Goal: Information Seeking & Learning: Check status

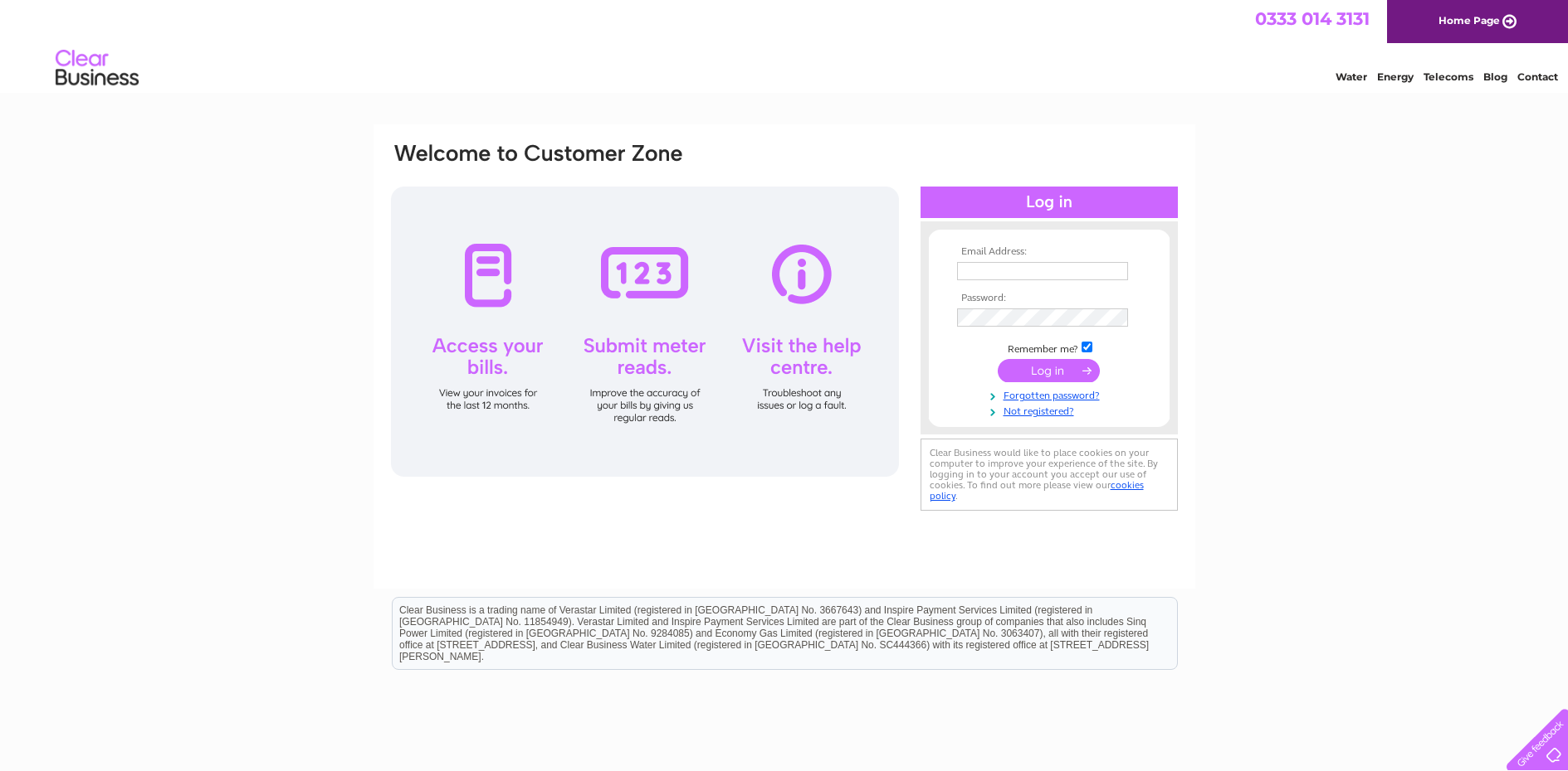
type input "coughlans@hotmail.co.uk"
click at [1043, 372] on input "submit" at bounding box center [1048, 371] width 102 height 23
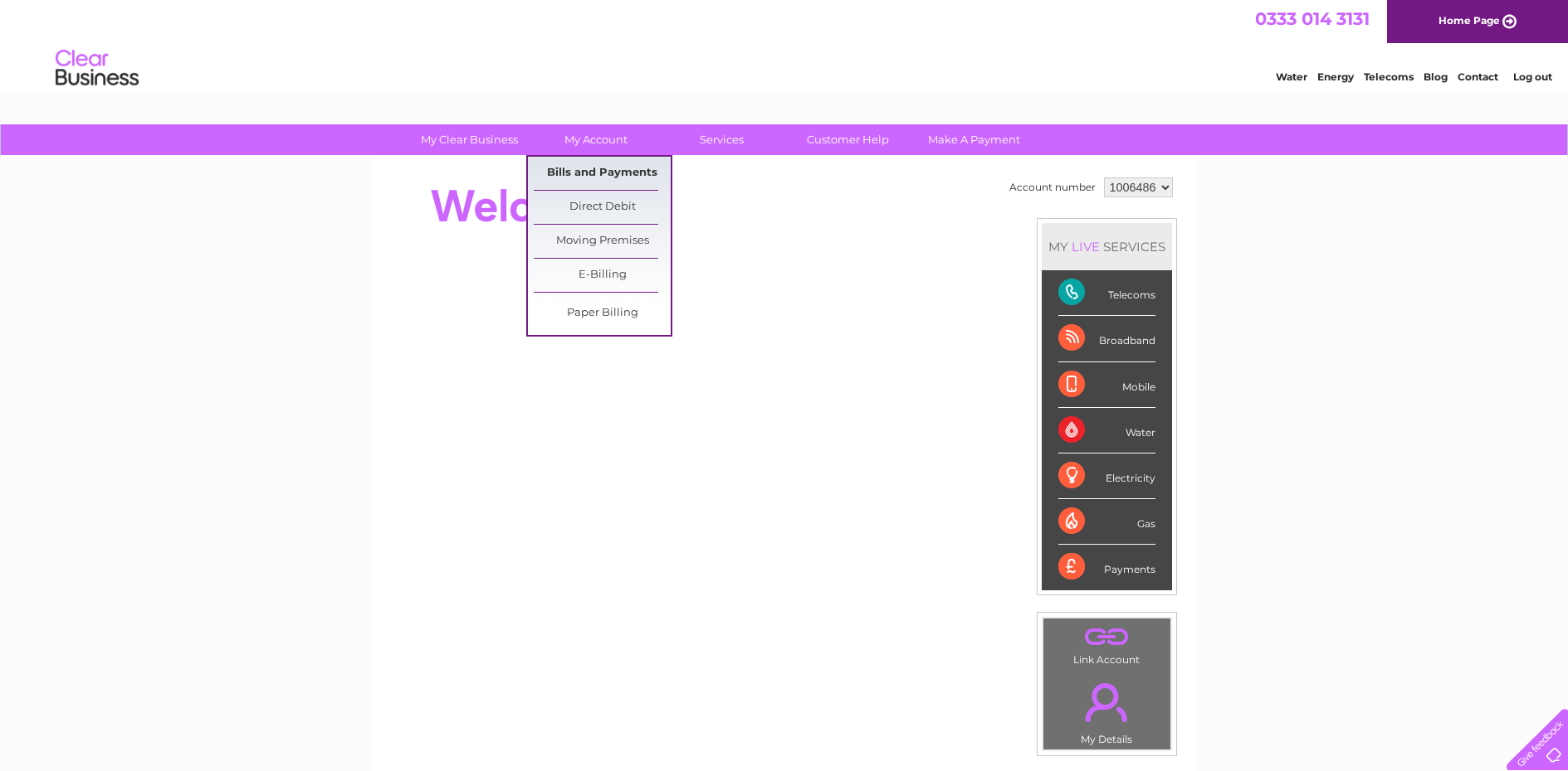
click at [573, 170] on link "Bills and Payments" at bounding box center [601, 174] width 137 height 33
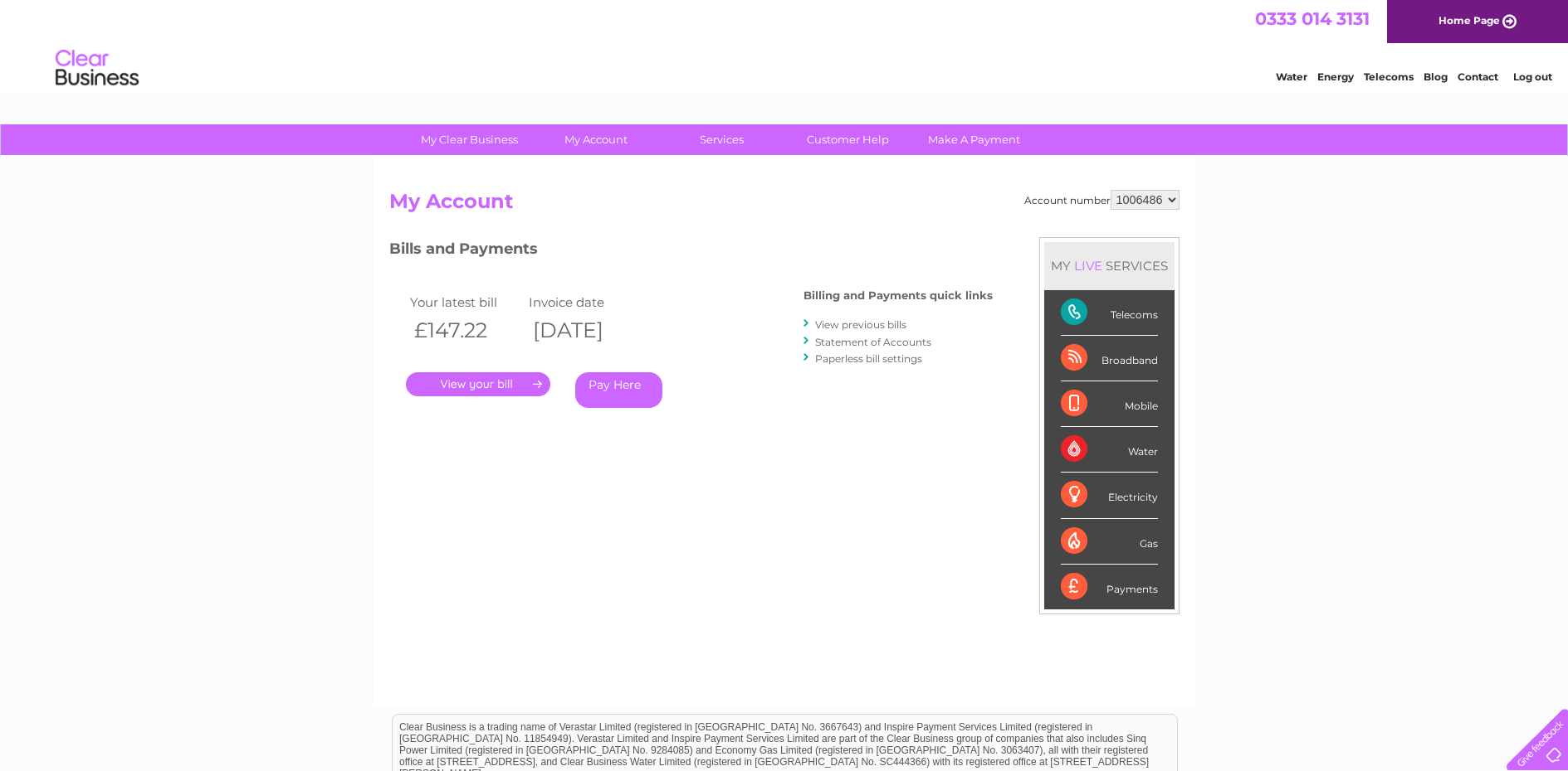
click at [513, 376] on link "." at bounding box center [478, 385] width 144 height 24
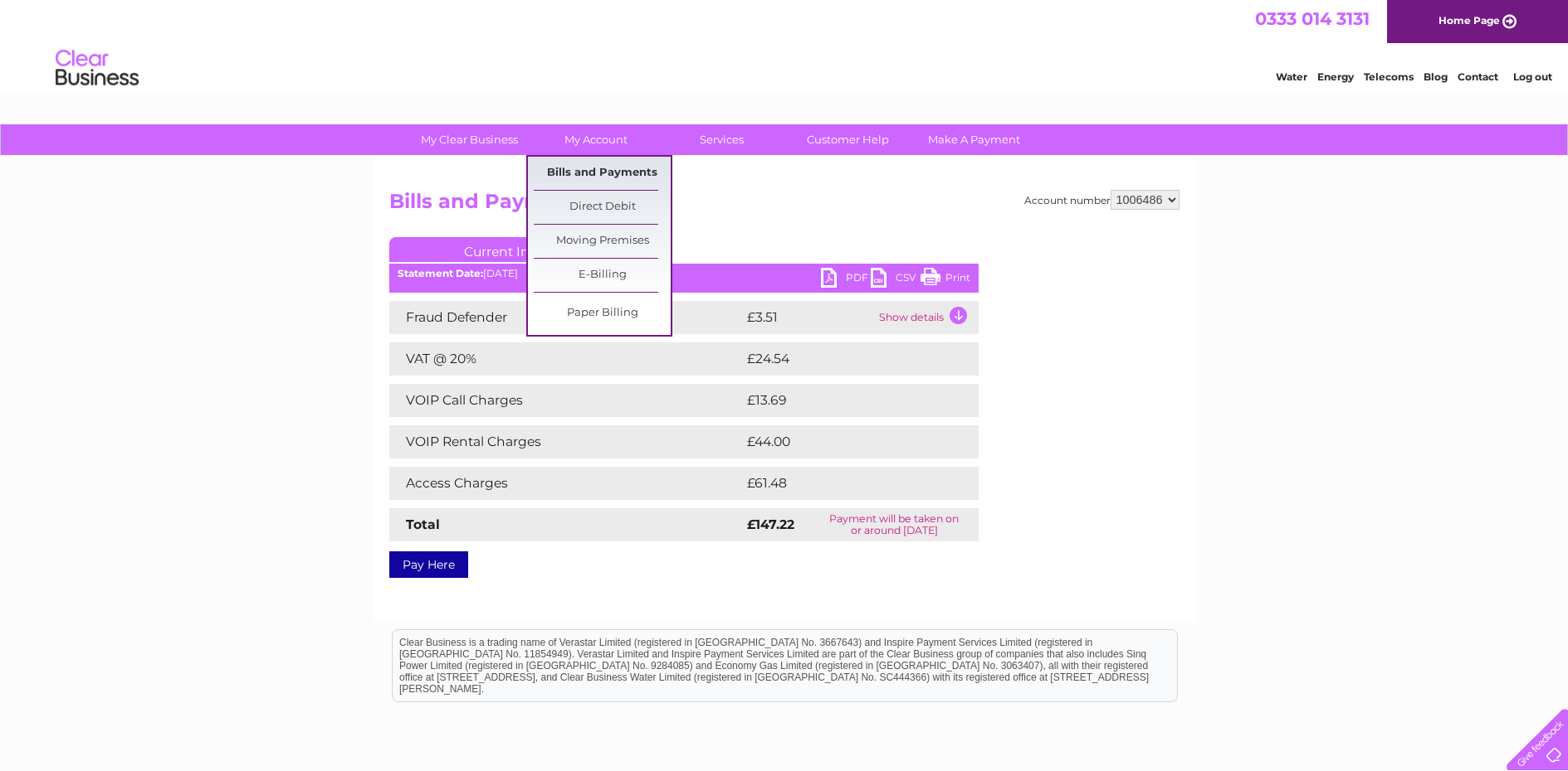
click at [597, 174] on link "Bills and Payments" at bounding box center [601, 174] width 137 height 33
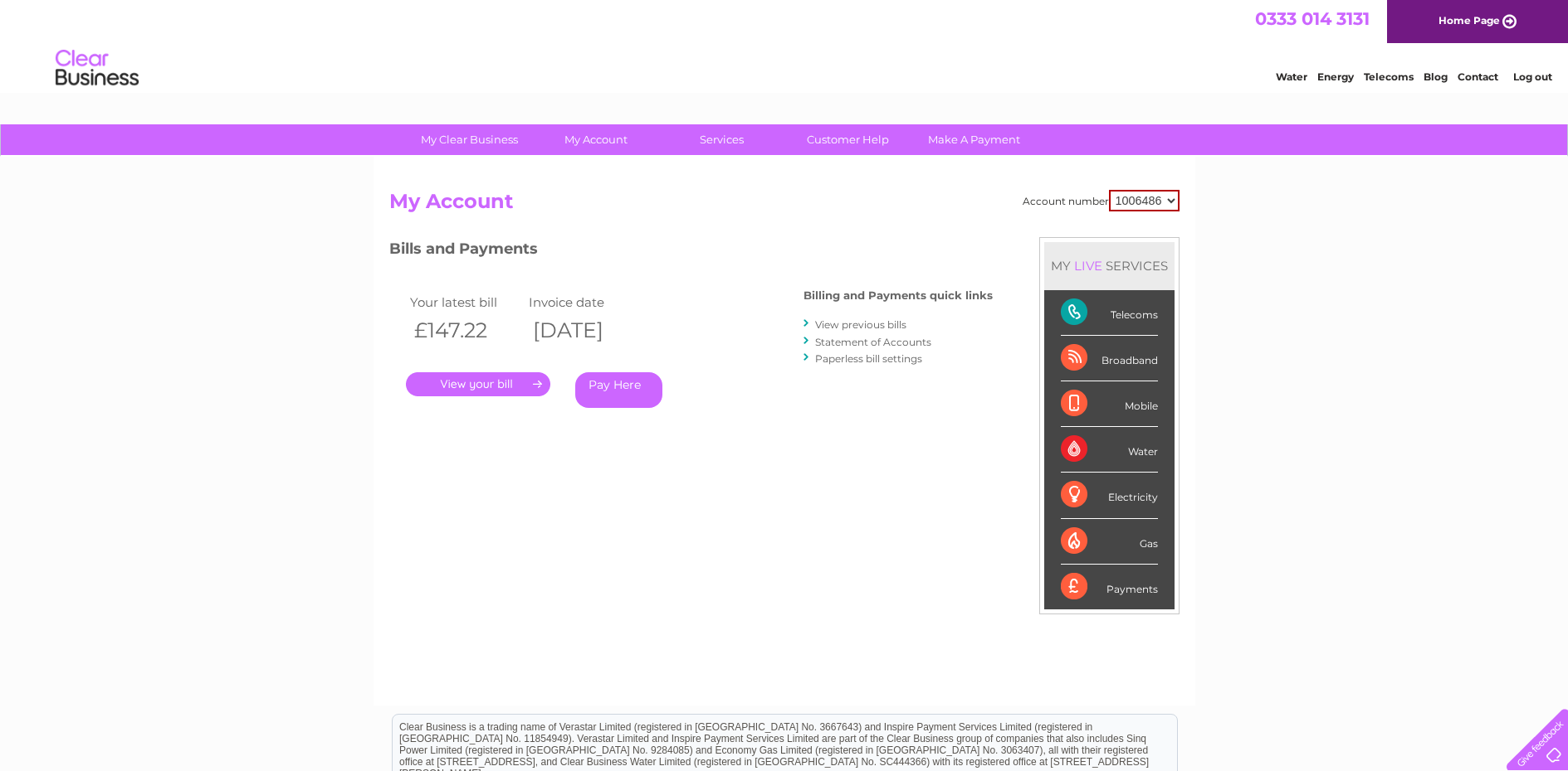
click at [859, 322] on link "View previous bills" at bounding box center [861, 324] width 91 height 12
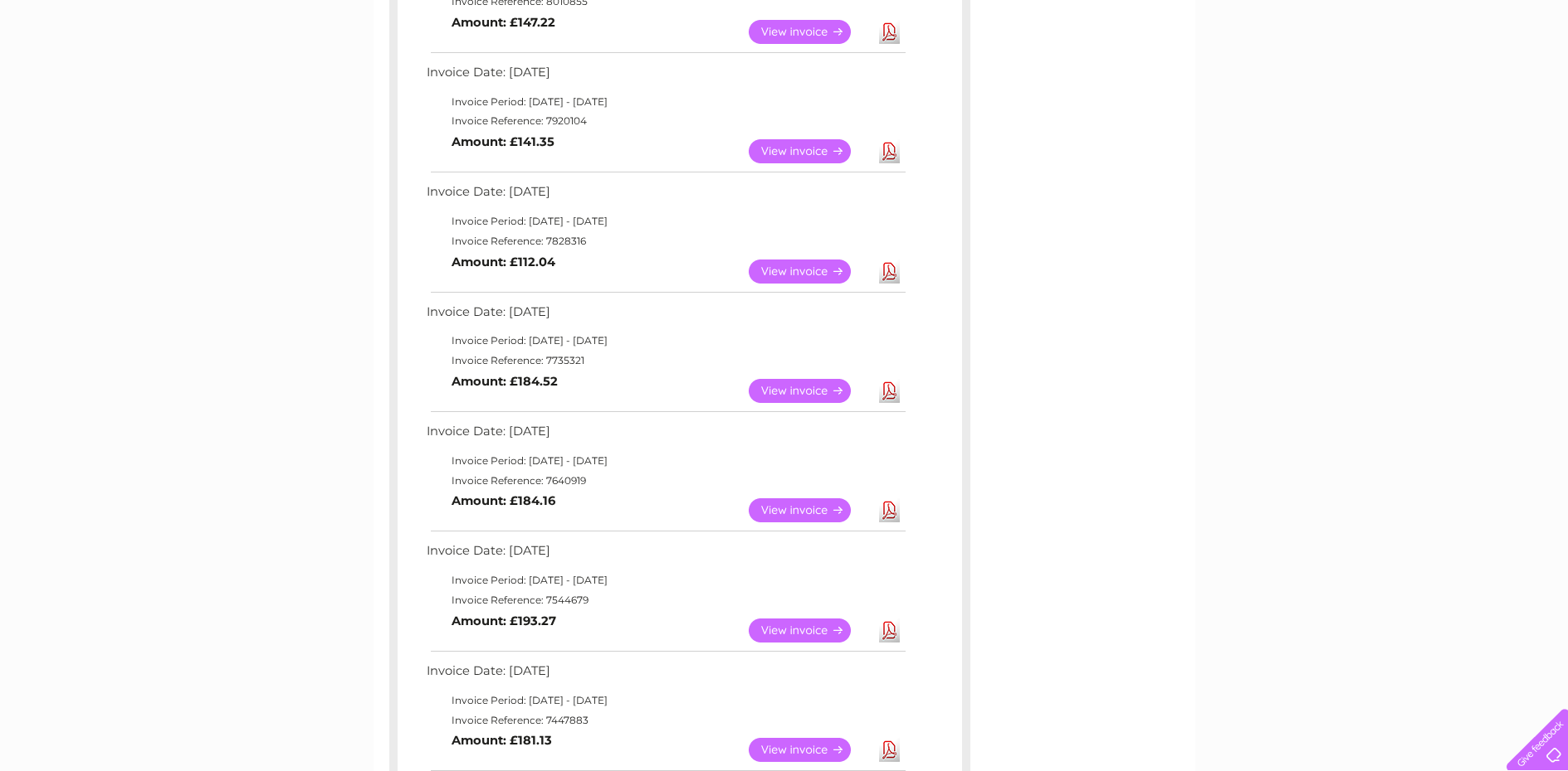
scroll to position [332, 0]
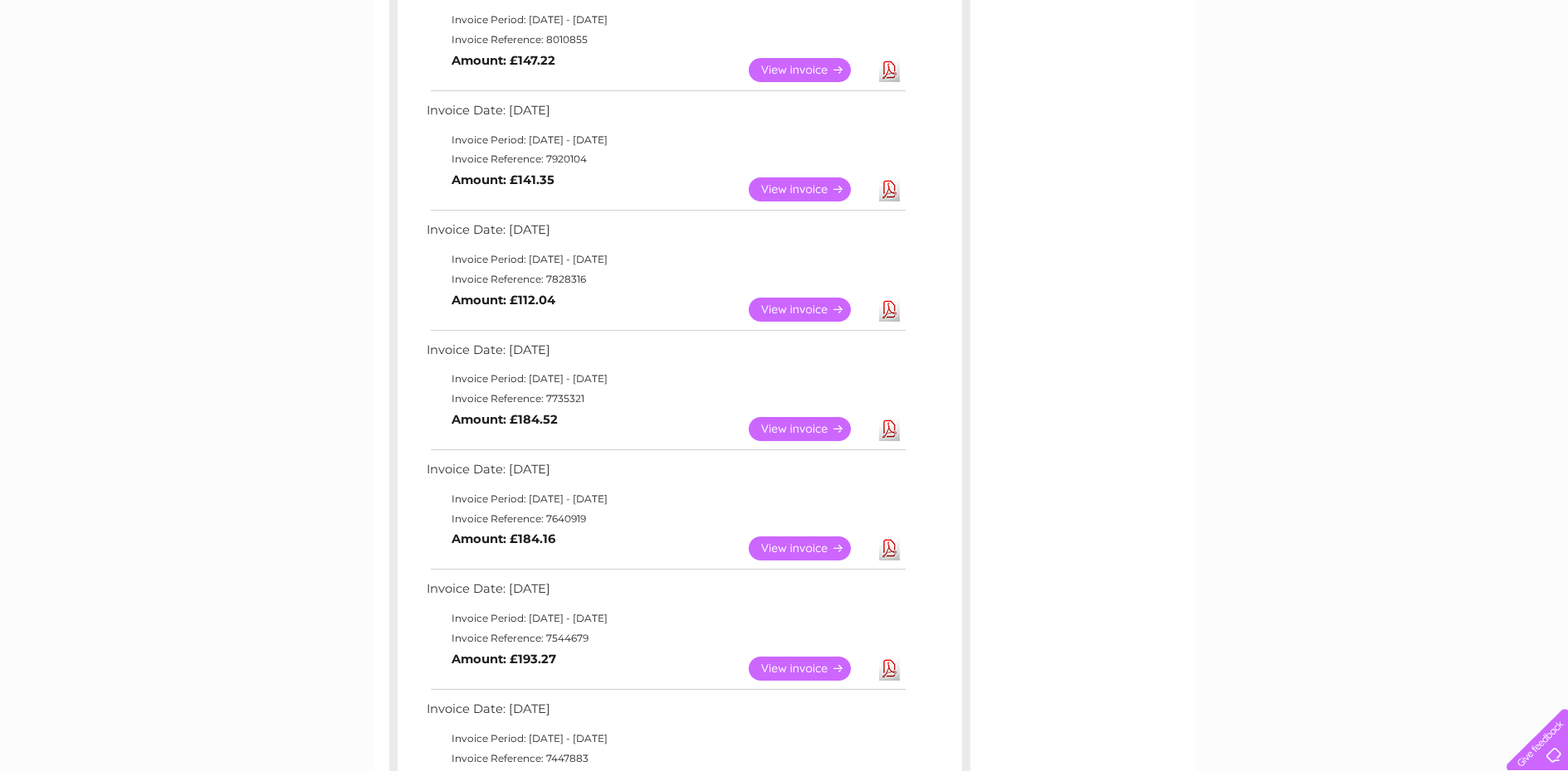
click at [813, 305] on link "View" at bounding box center [809, 310] width 122 height 24
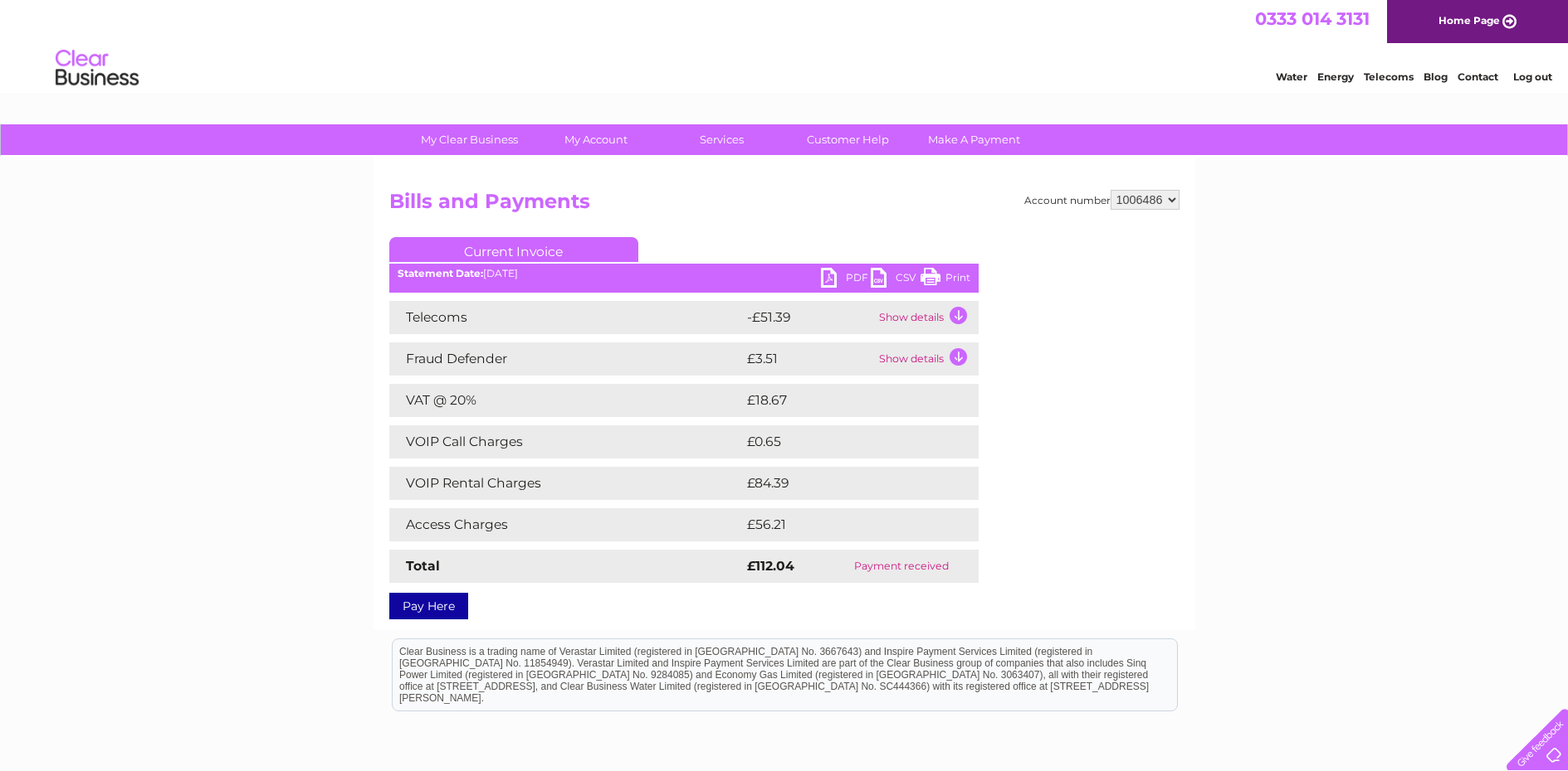
click at [956, 316] on td "Show details" at bounding box center [927, 318] width 104 height 33
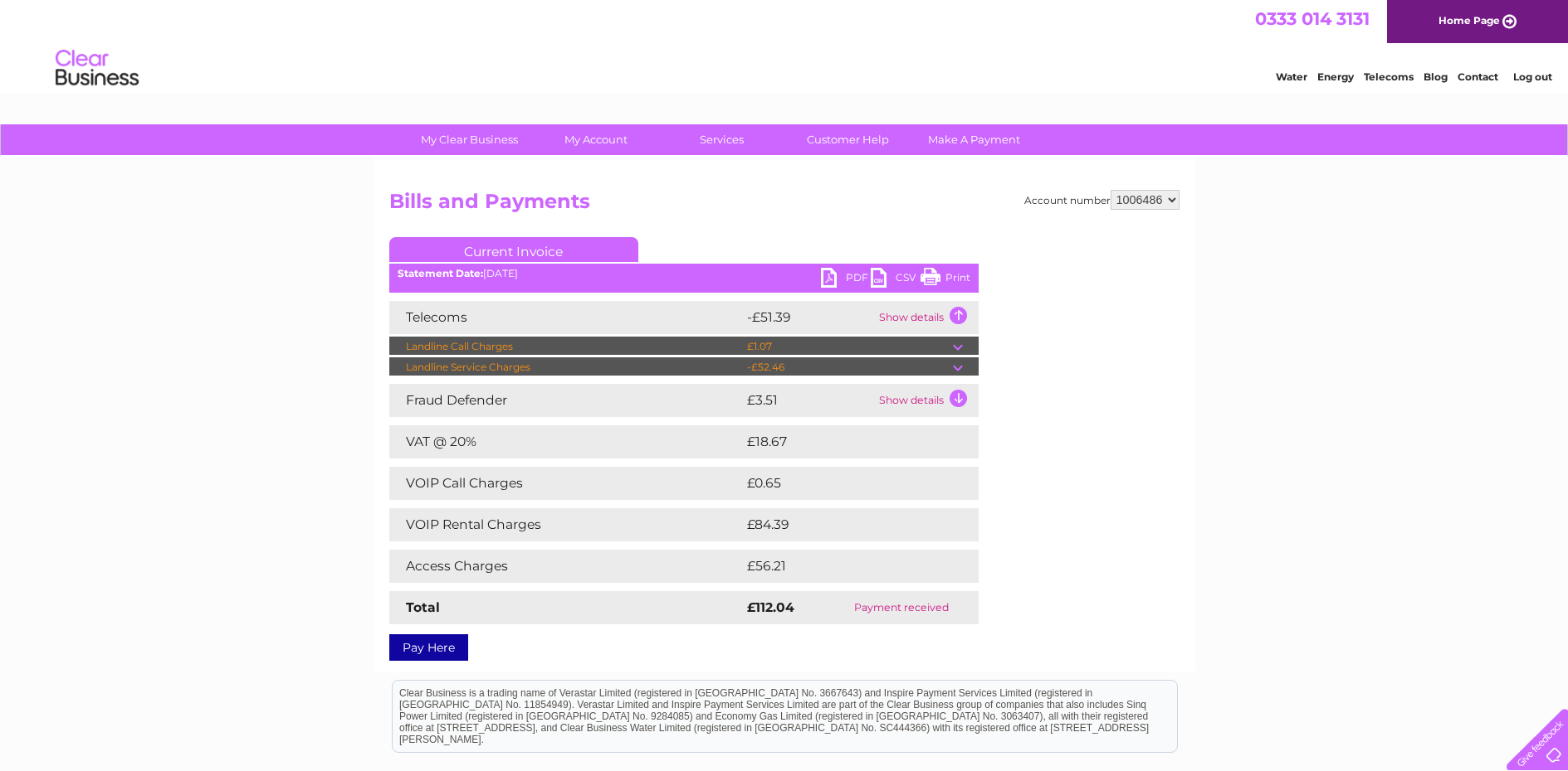
click at [954, 316] on td "Show details" at bounding box center [927, 318] width 104 height 33
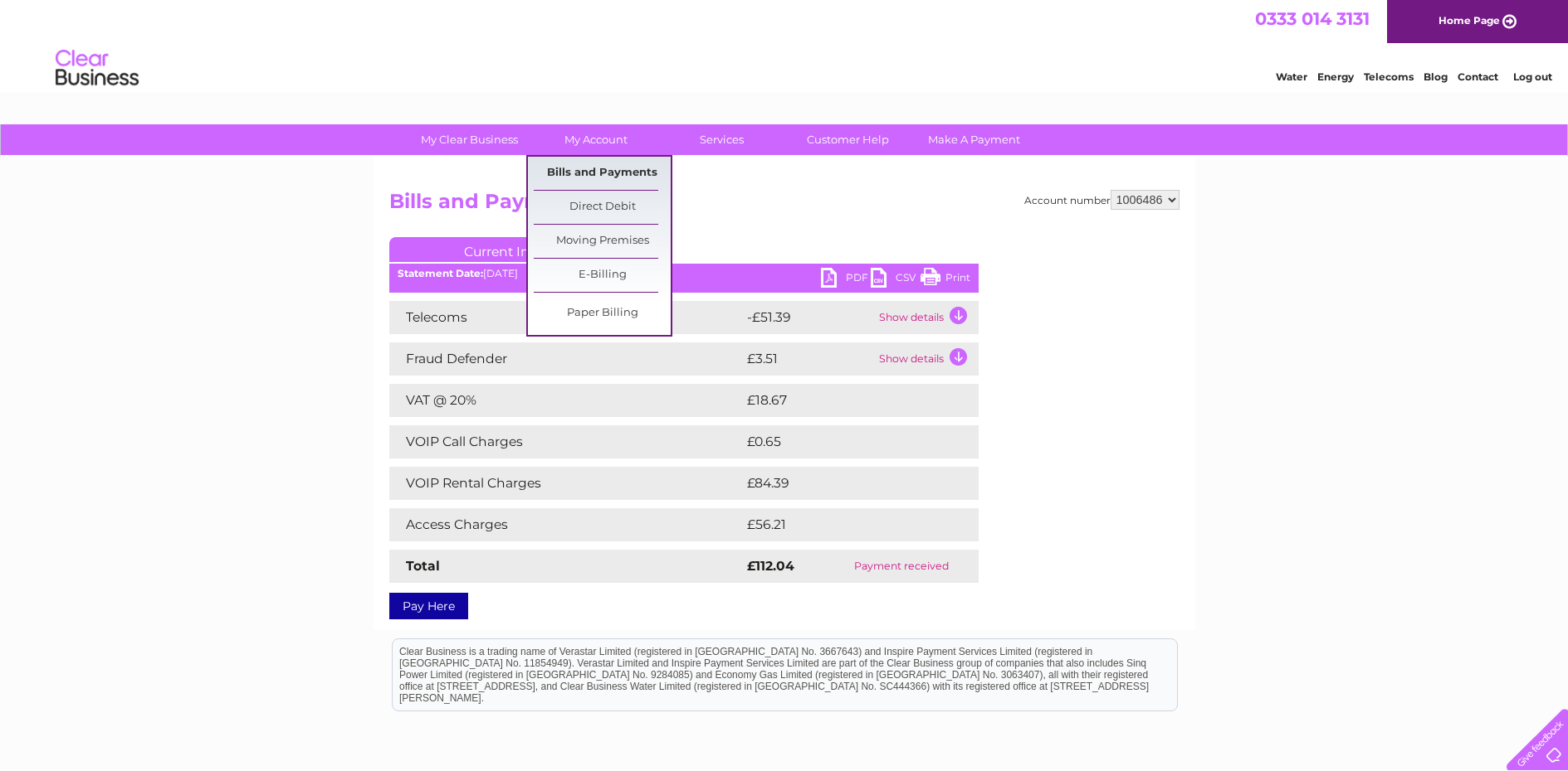
click at [589, 175] on link "Bills and Payments" at bounding box center [601, 174] width 137 height 33
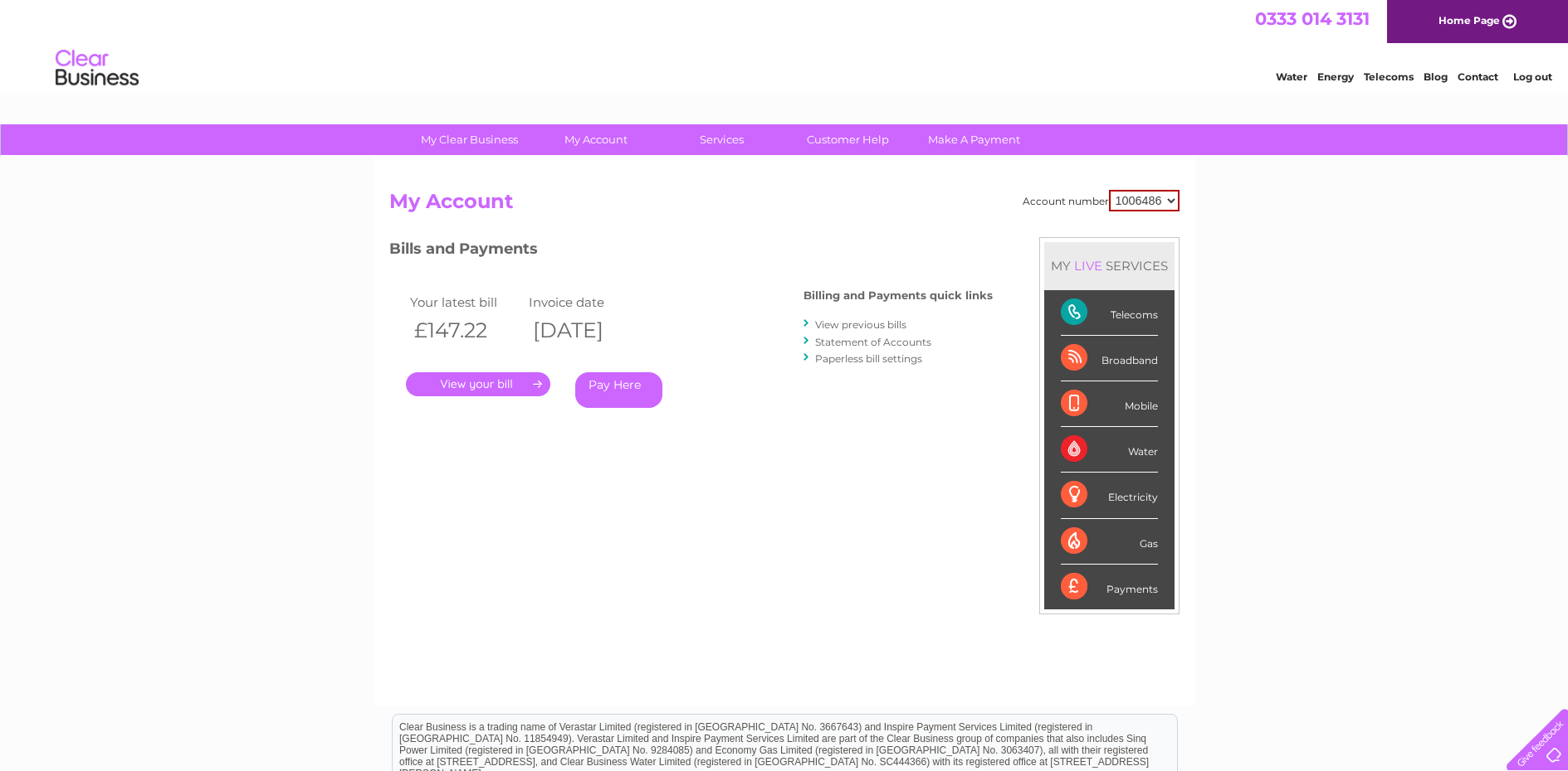
click at [848, 324] on link "View previous bills" at bounding box center [861, 324] width 91 height 12
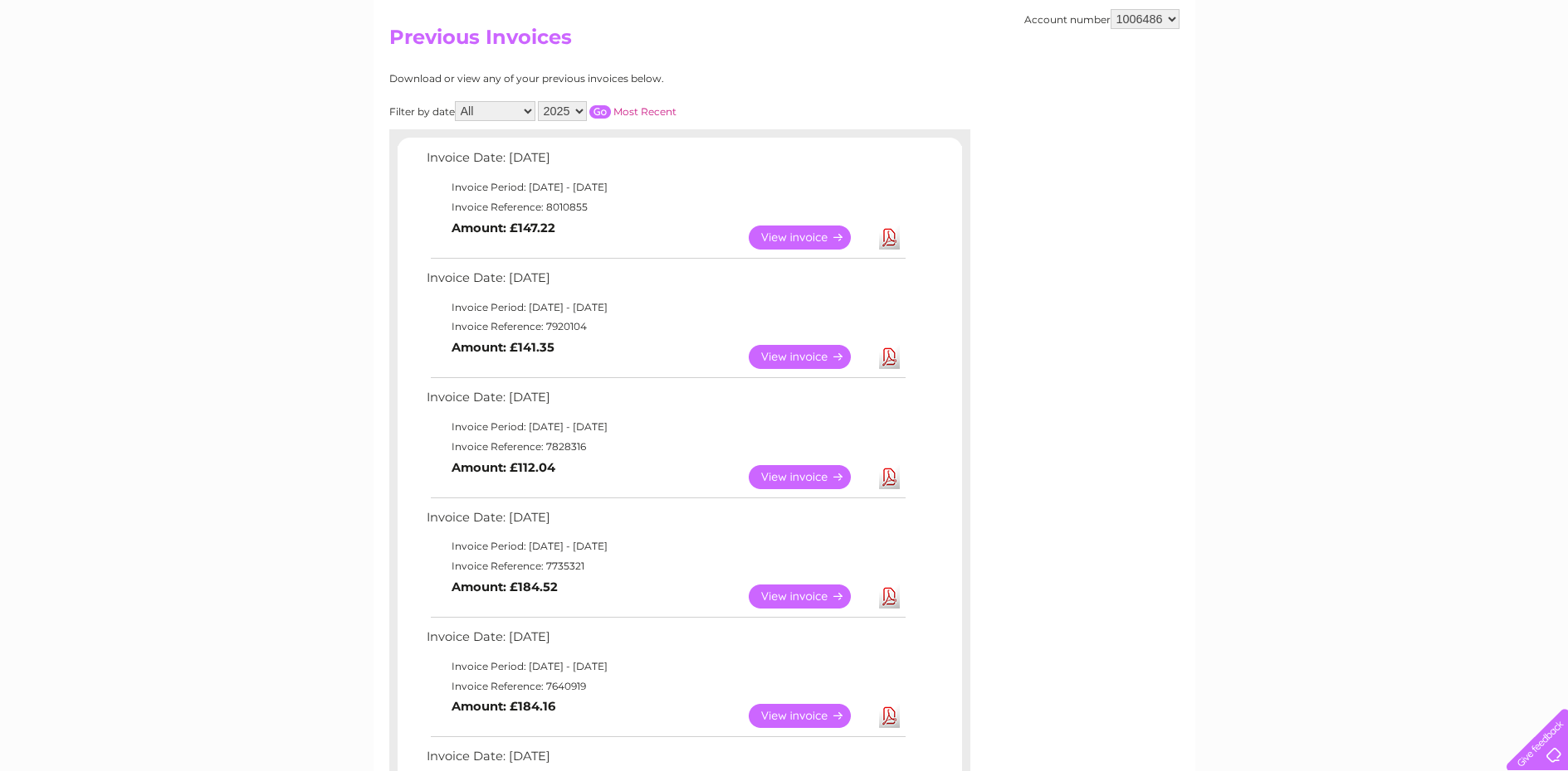
scroll to position [166, 0]
click at [798, 359] on link "View" at bounding box center [809, 356] width 122 height 24
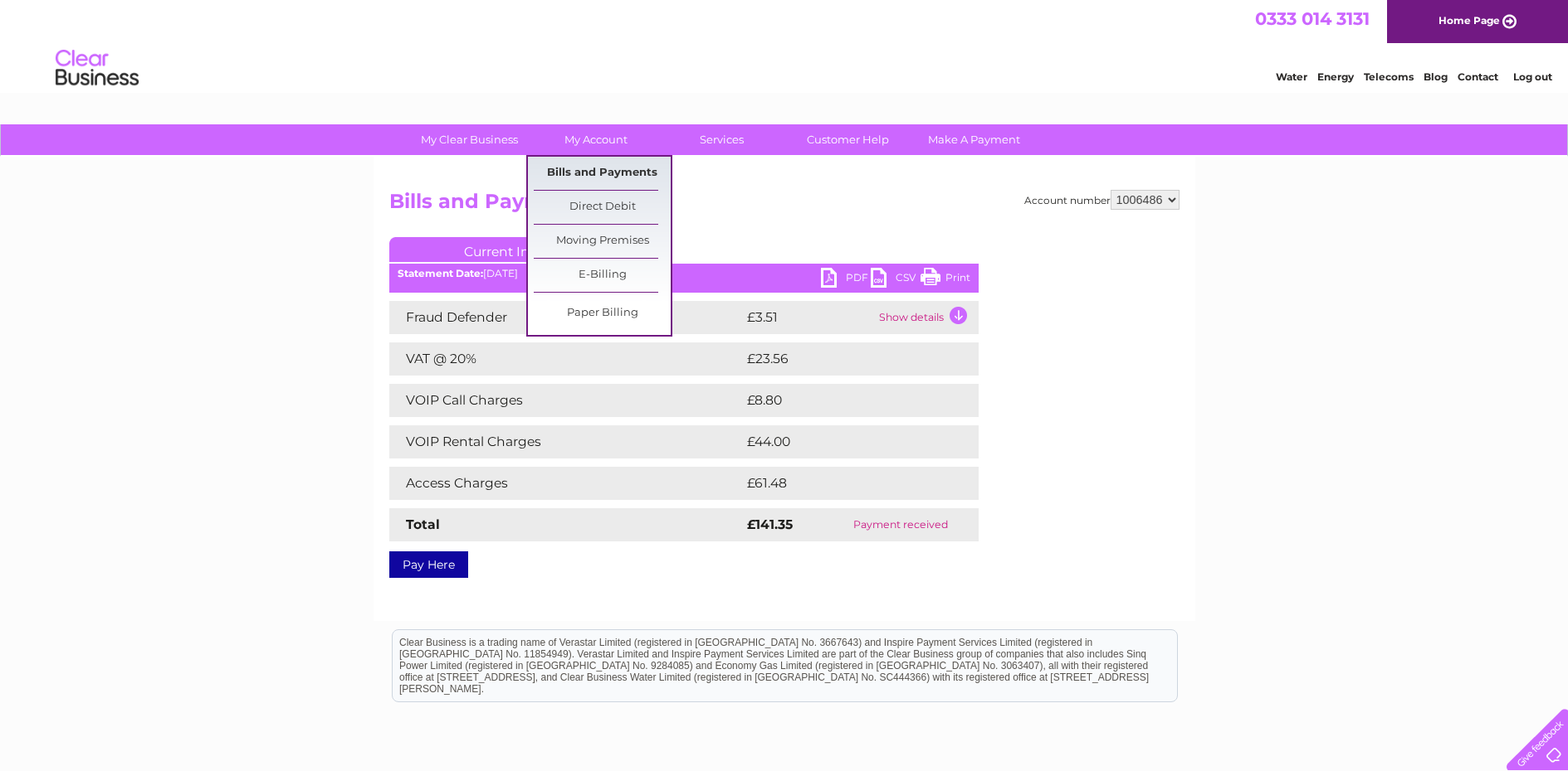
click at [574, 172] on link "Bills and Payments" at bounding box center [601, 174] width 137 height 33
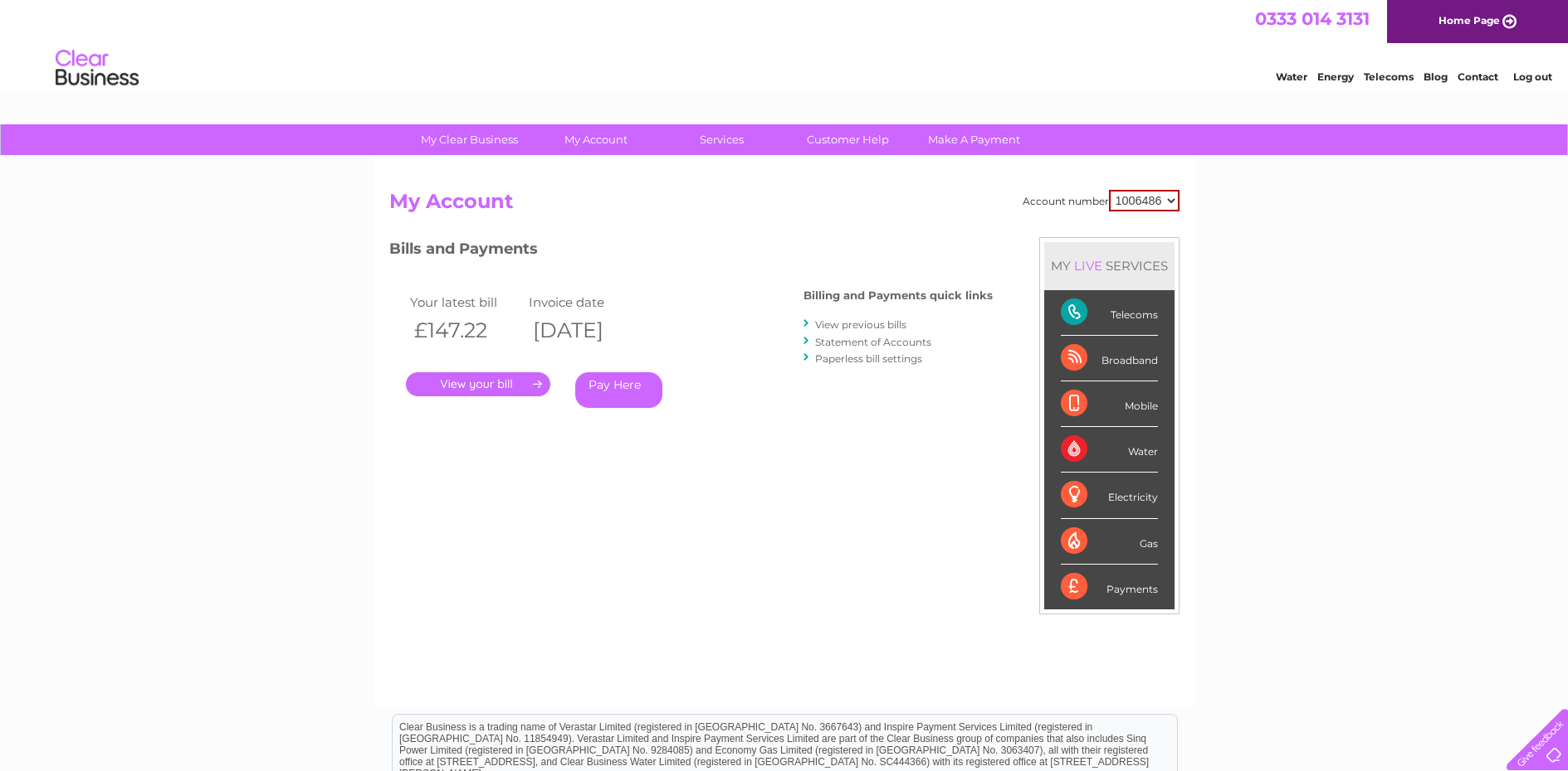
click at [855, 320] on link "View previous bills" at bounding box center [861, 324] width 91 height 12
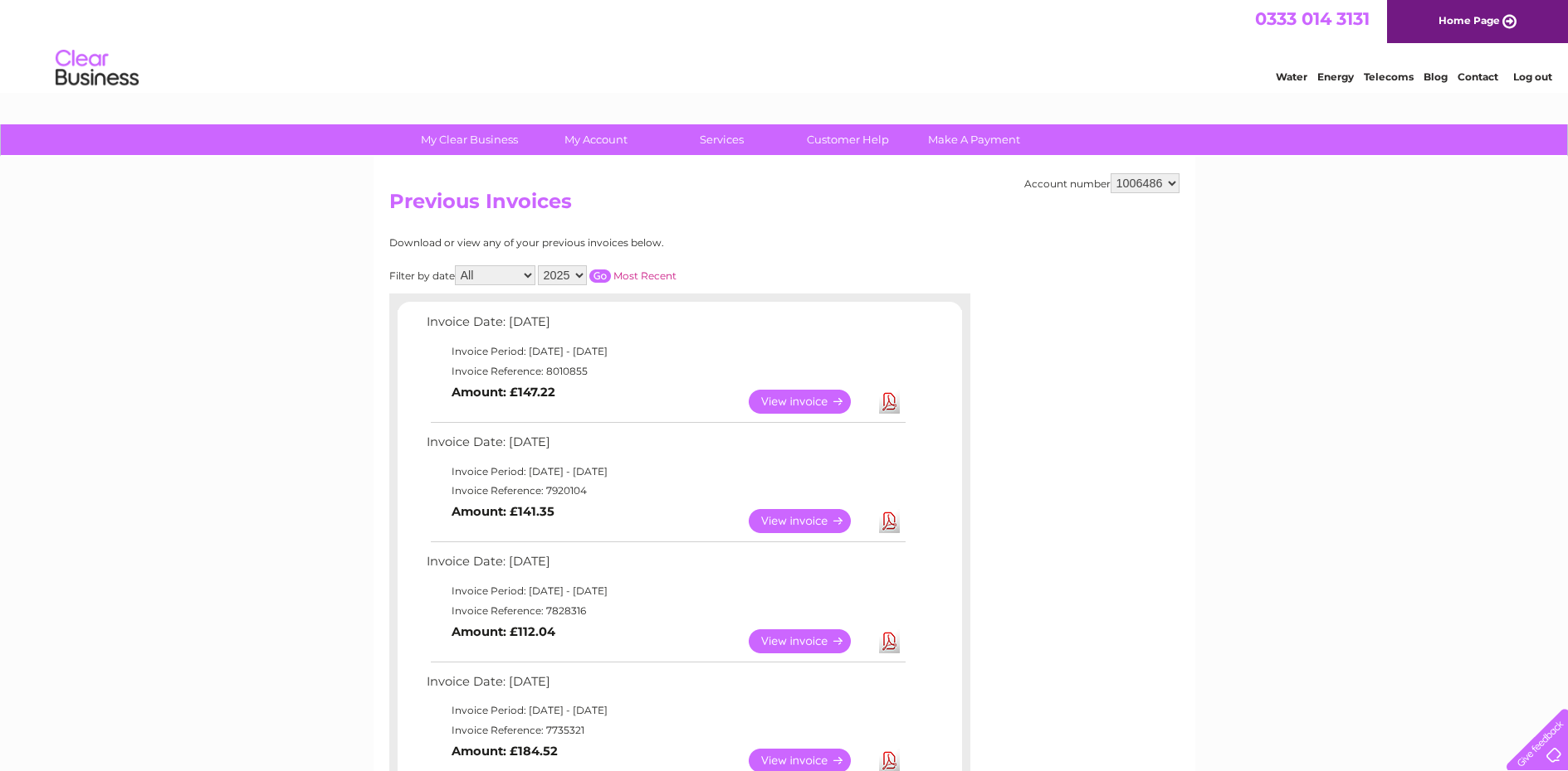
click at [799, 399] on link "View" at bounding box center [809, 402] width 122 height 24
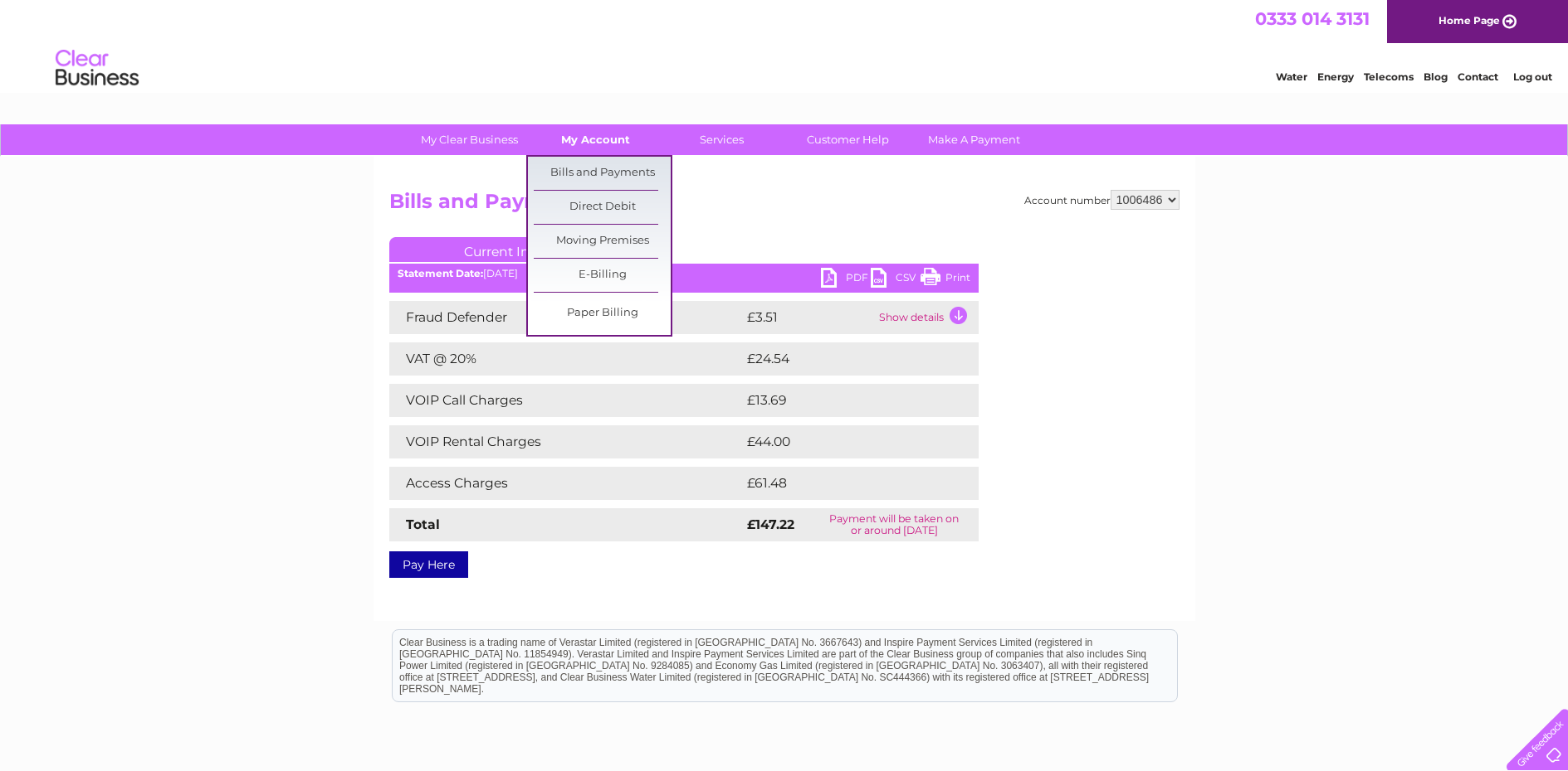
click at [601, 145] on link "My Account" at bounding box center [595, 139] width 137 height 31
click at [592, 166] on link "Bills and Payments" at bounding box center [601, 174] width 137 height 33
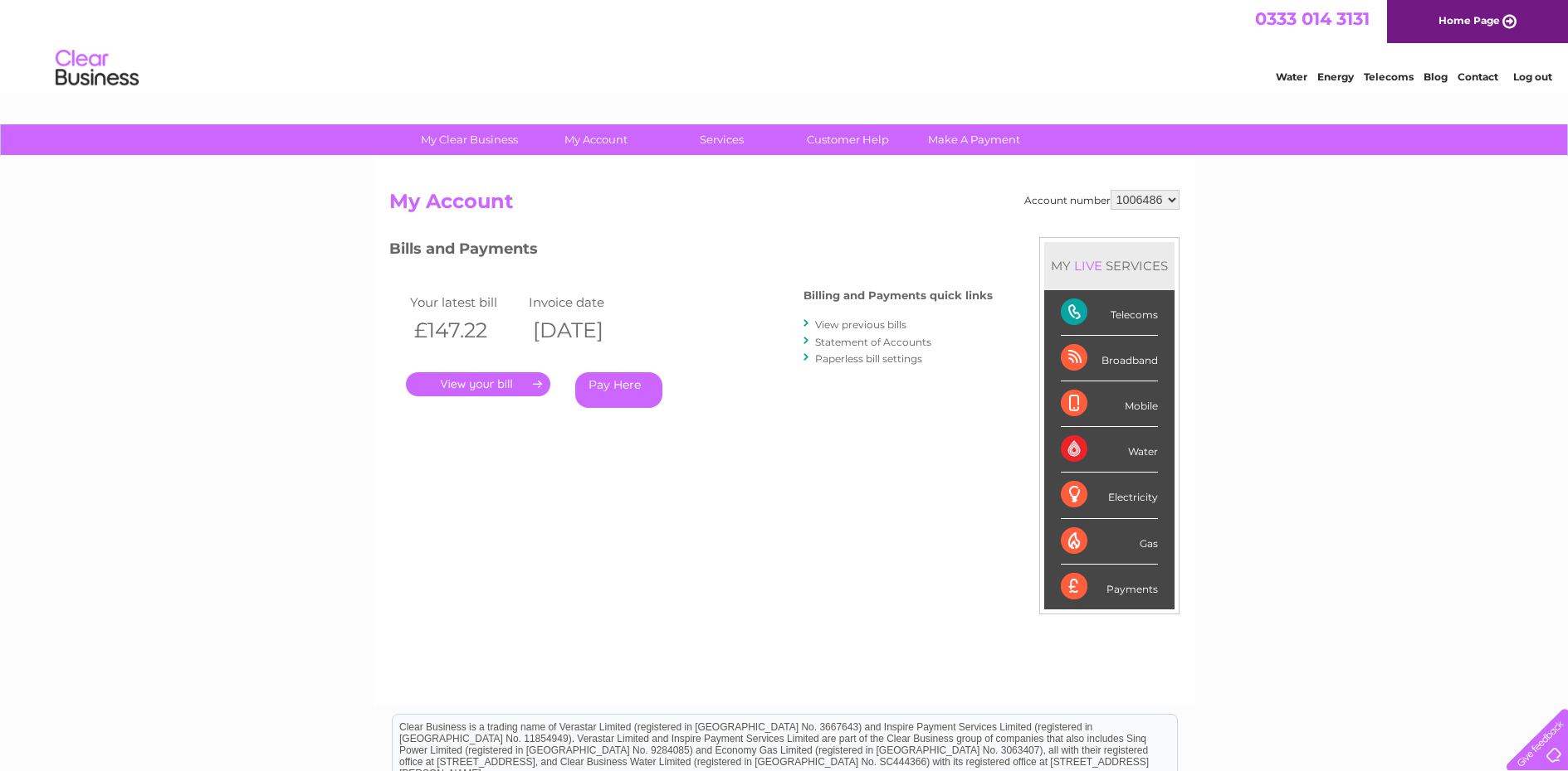
click at [841, 320] on link "View previous bills" at bounding box center [861, 324] width 91 height 12
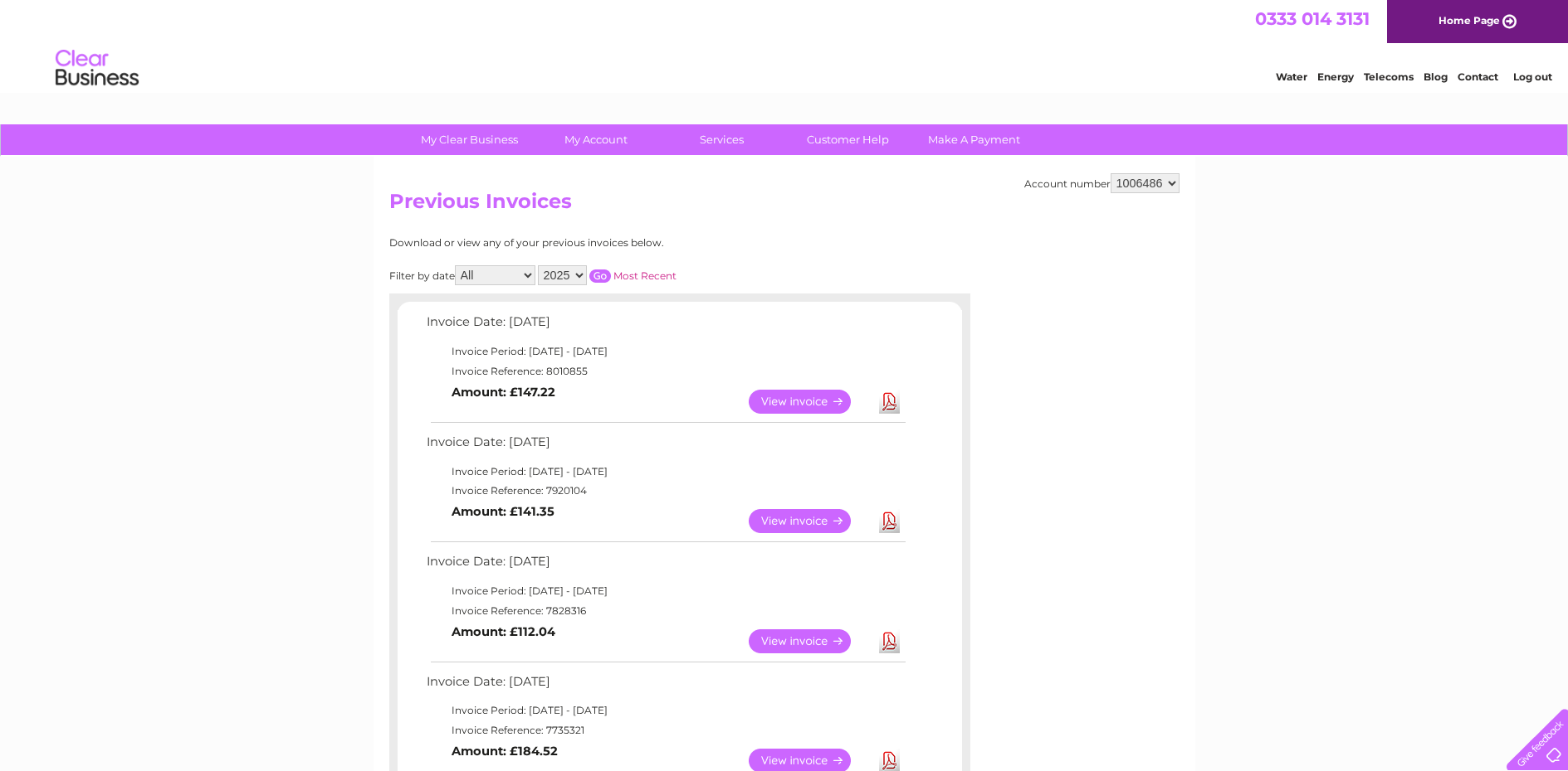
click at [805, 407] on link "View" at bounding box center [809, 402] width 122 height 24
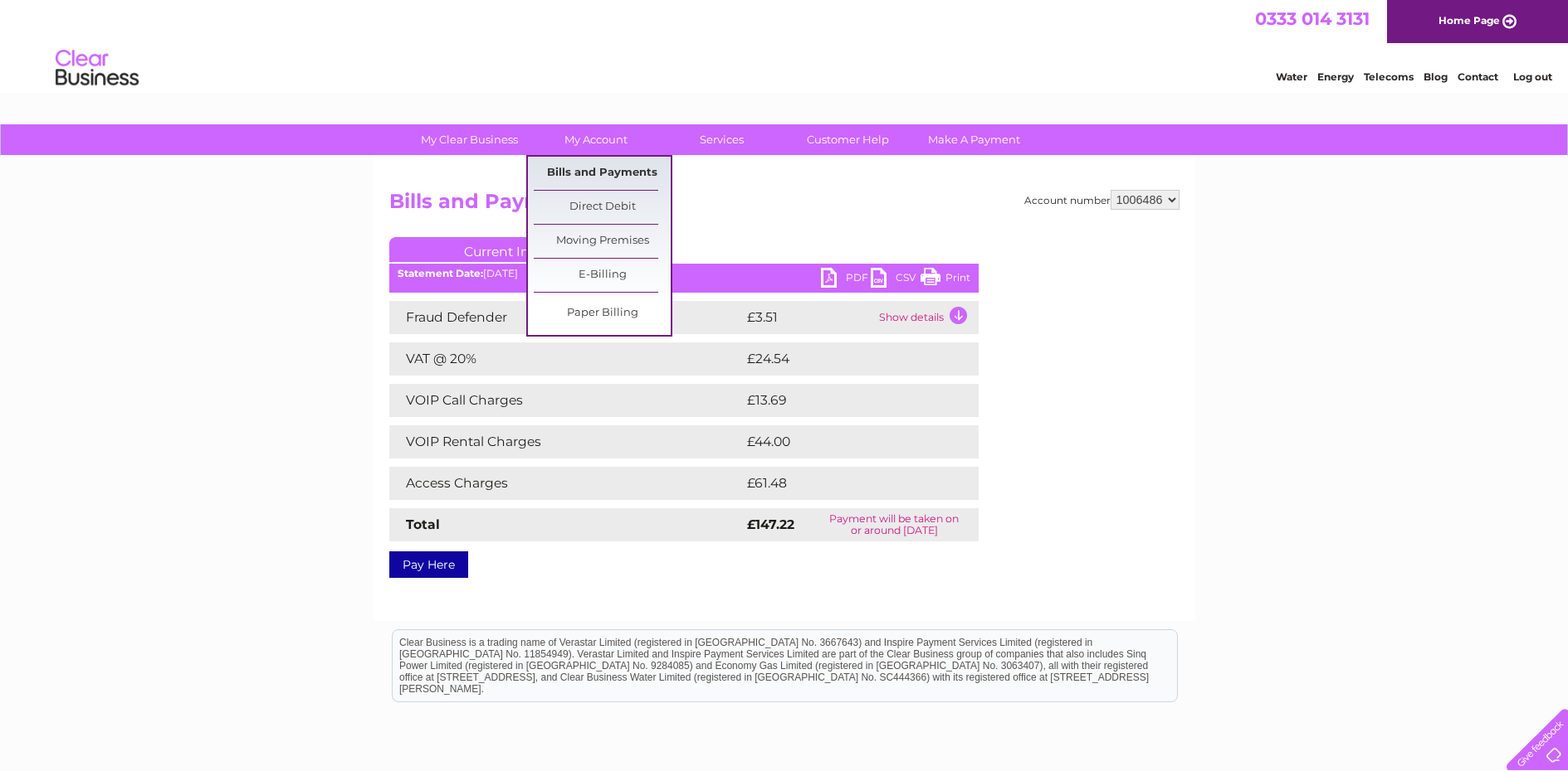
click at [591, 174] on link "Bills and Payments" at bounding box center [601, 174] width 137 height 33
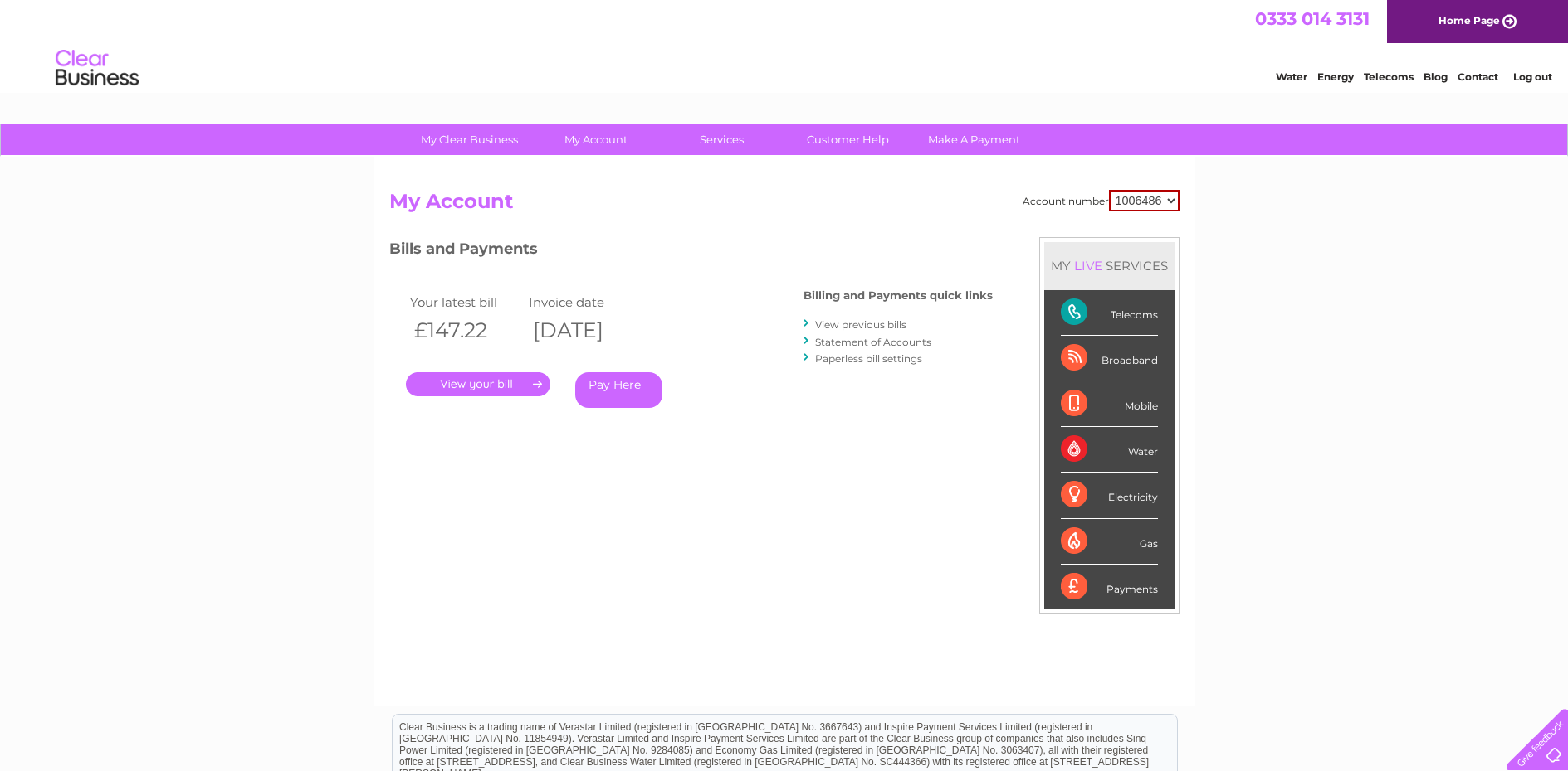
click at [873, 327] on link "View previous bills" at bounding box center [861, 324] width 91 height 12
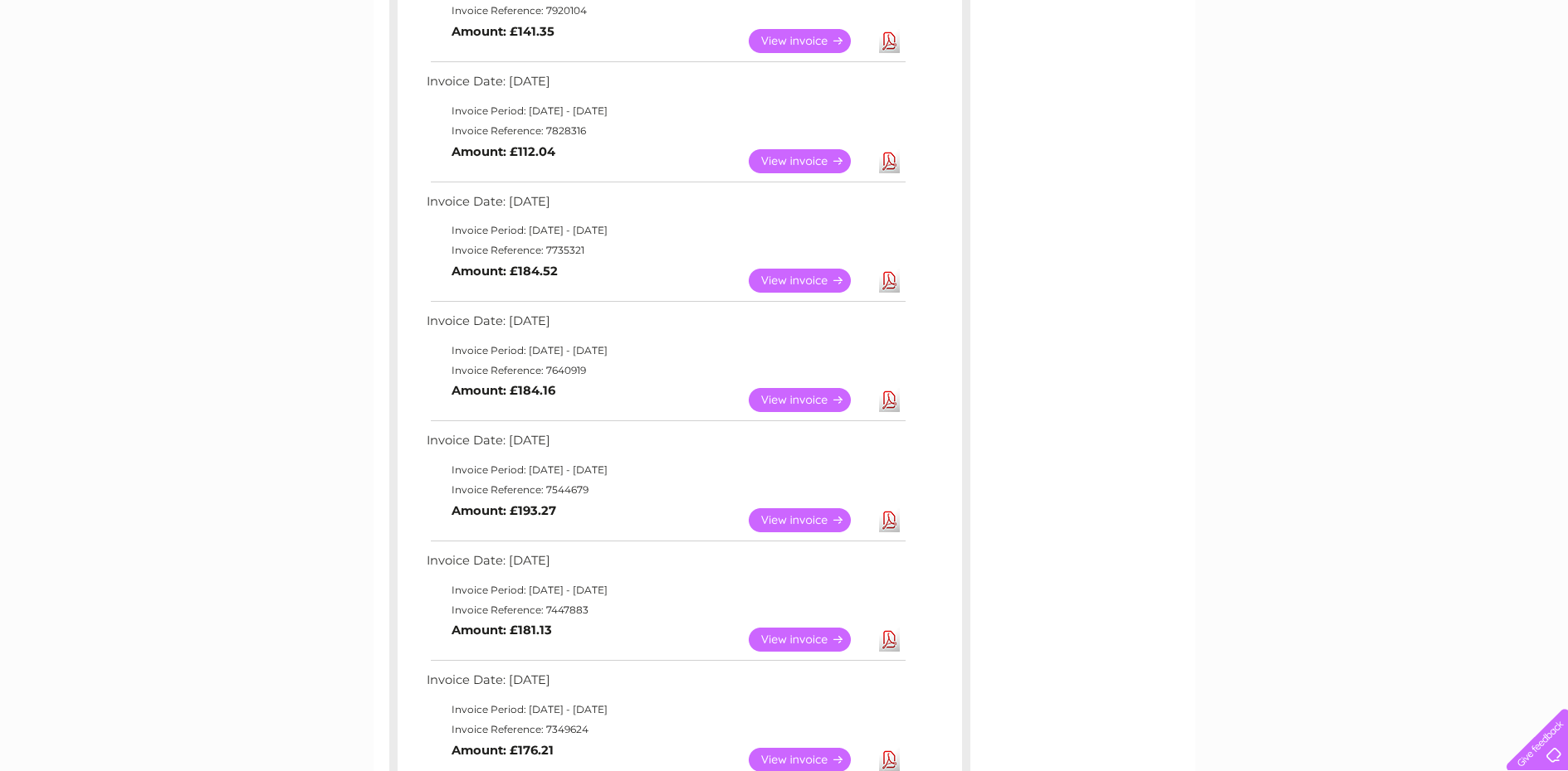
scroll to position [166, 0]
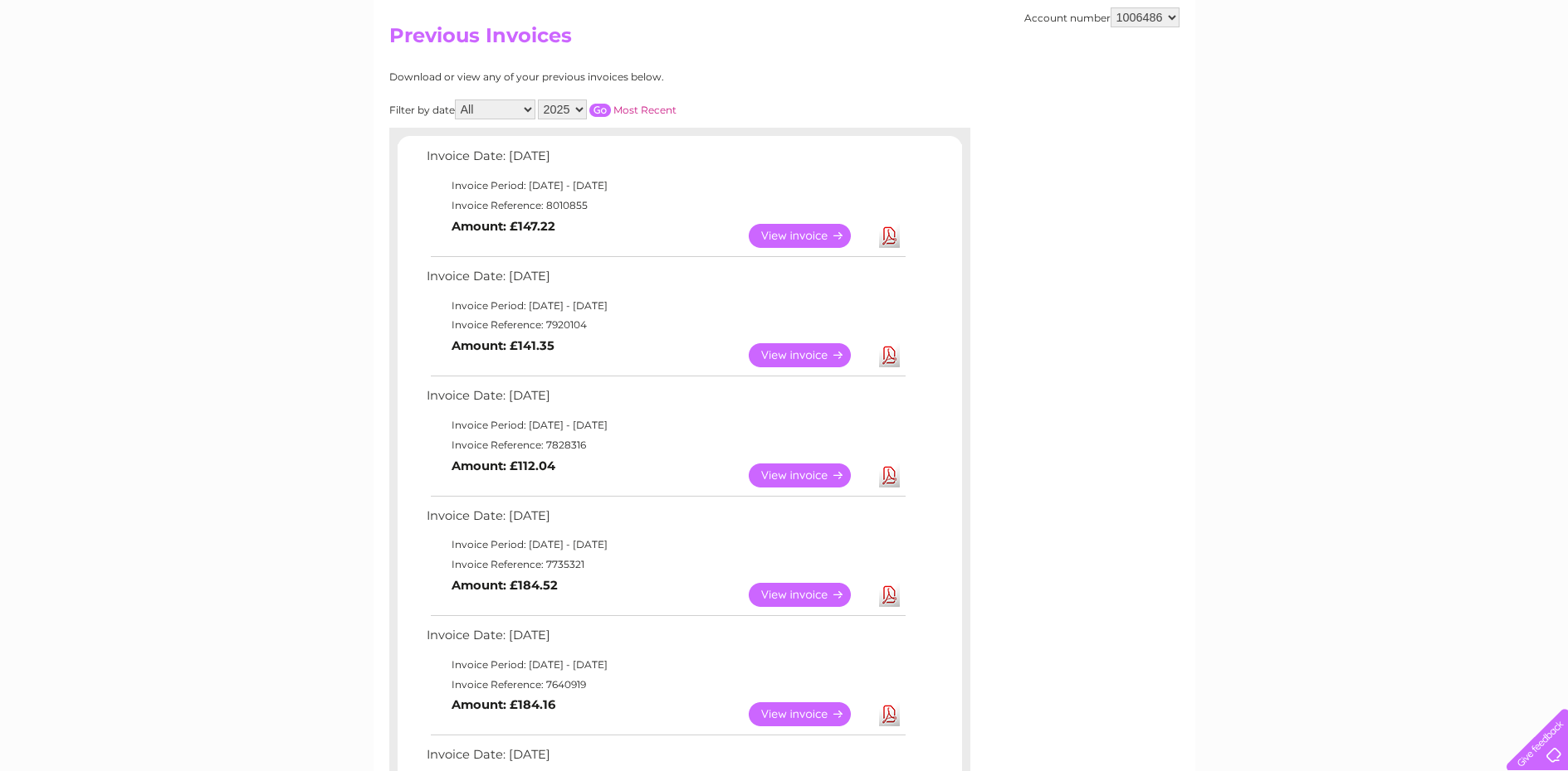
click at [791, 474] on link "View" at bounding box center [809, 476] width 122 height 24
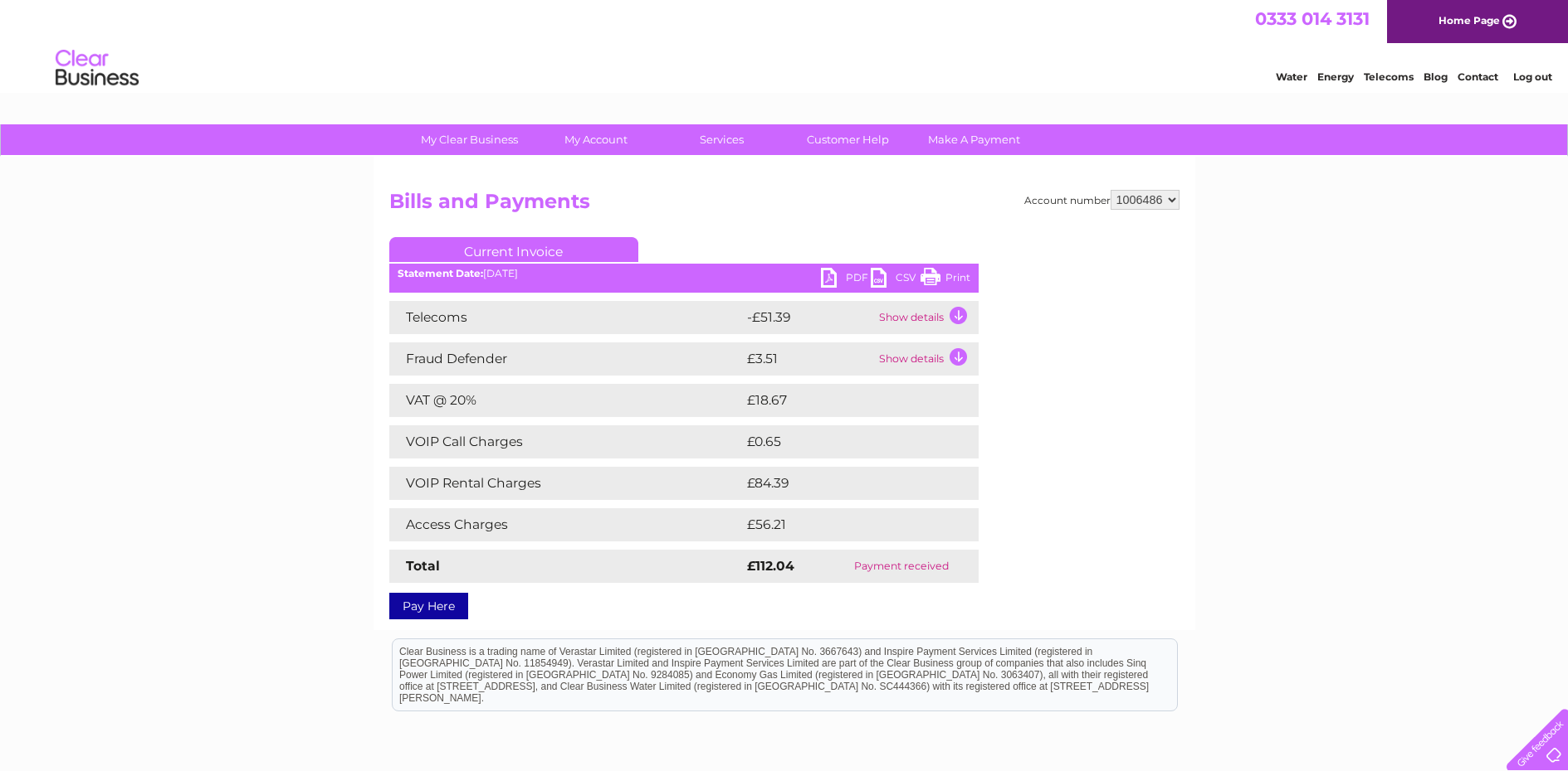
click at [956, 313] on td "Show details" at bounding box center [927, 318] width 104 height 33
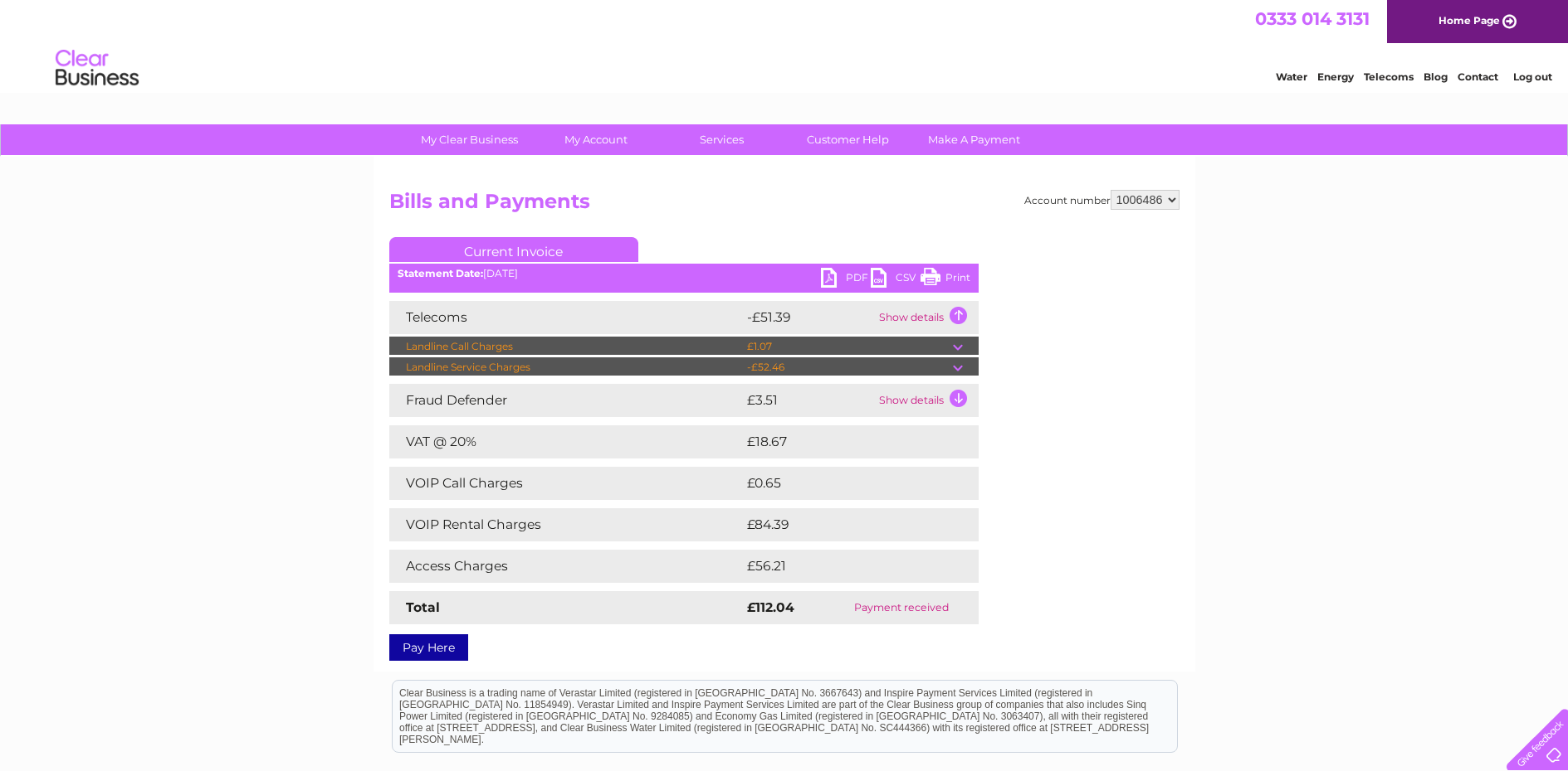
click at [956, 313] on td "Show details" at bounding box center [927, 318] width 104 height 33
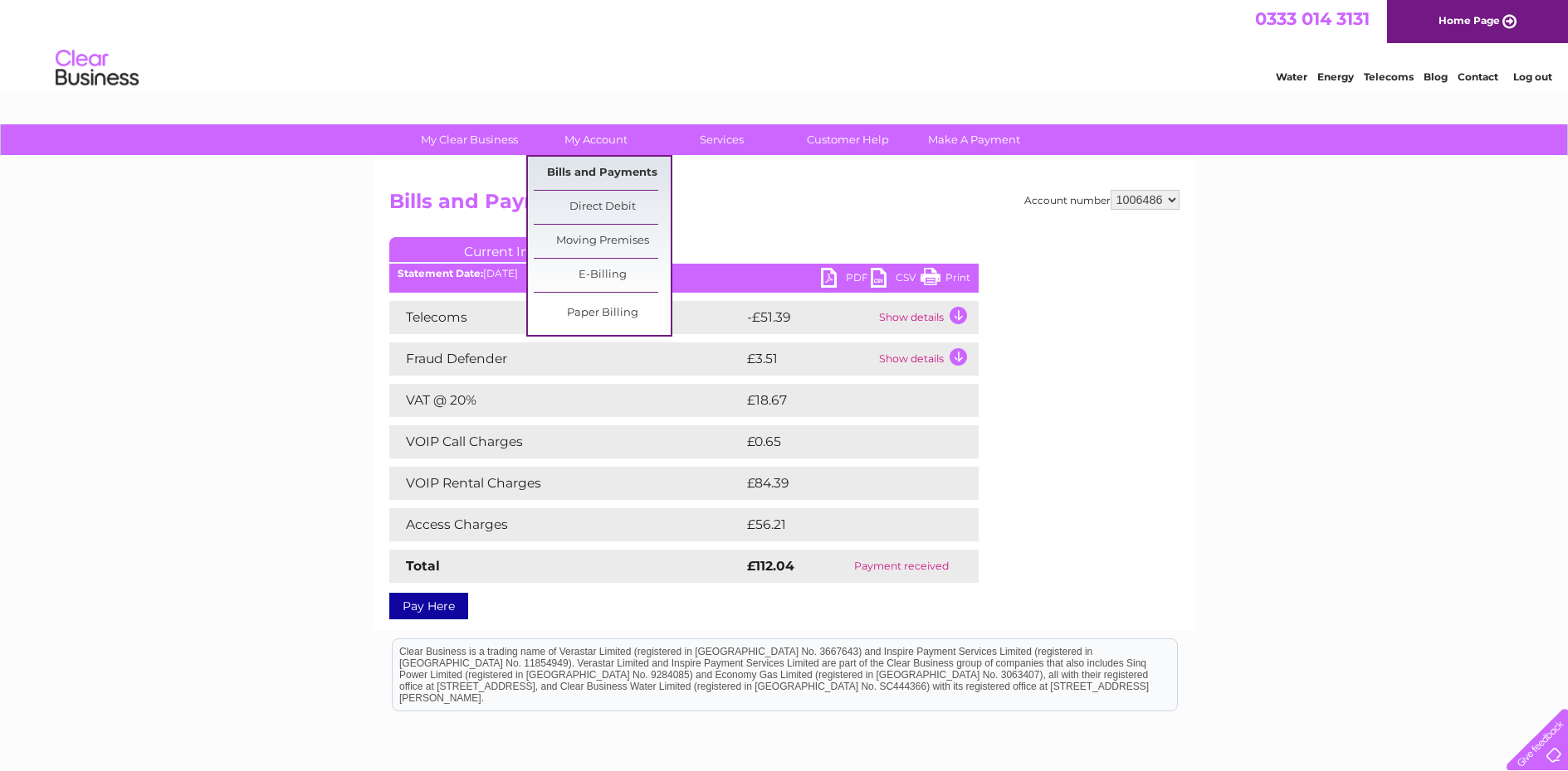
click at [588, 163] on link "Bills and Payments" at bounding box center [601, 174] width 137 height 33
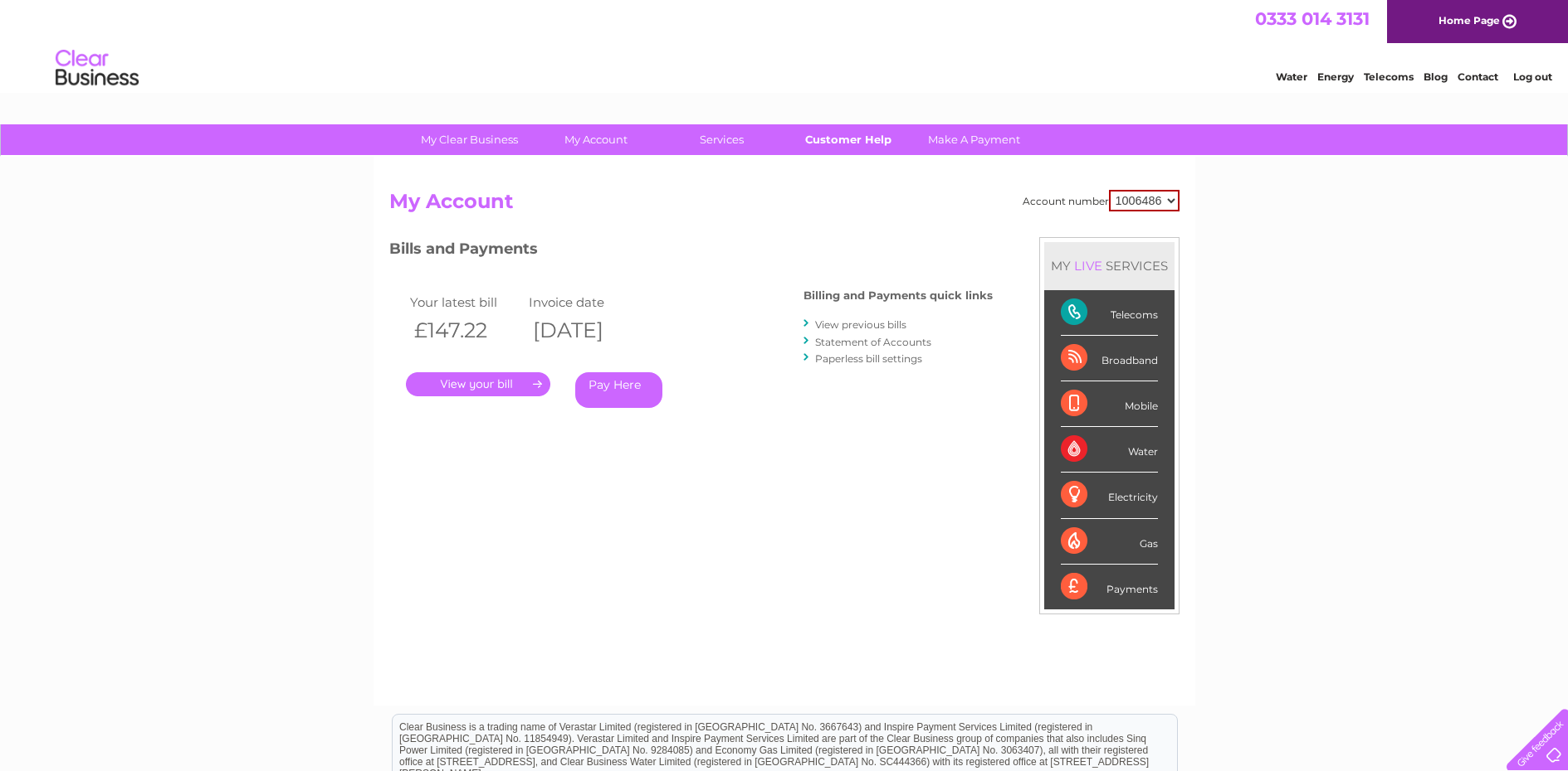
click at [842, 137] on link "Customer Help" at bounding box center [847, 139] width 137 height 31
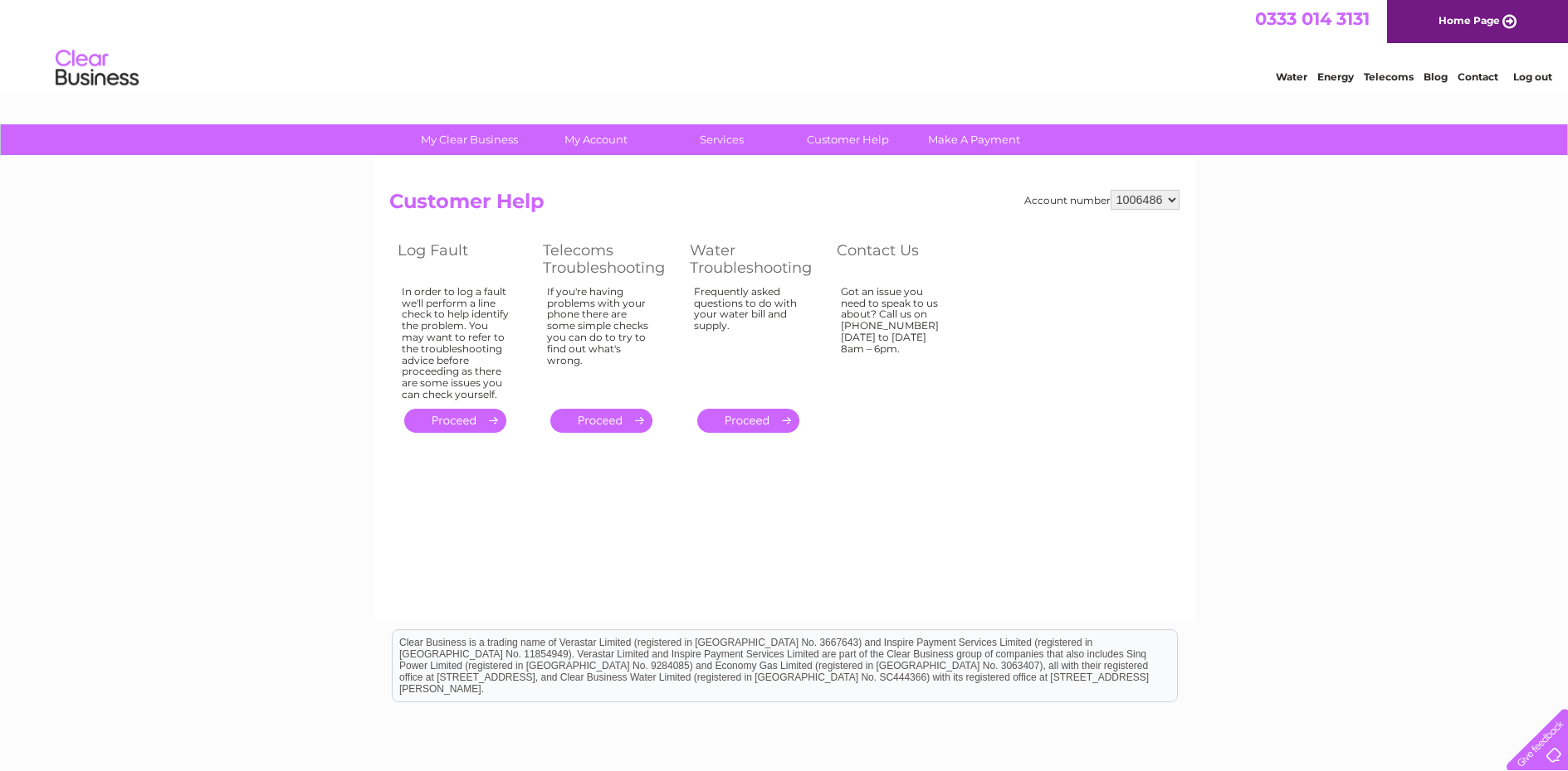
click at [657, 190] on h2 "Customer Help" at bounding box center [784, 205] width 790 height 32
